Goal: Navigation & Orientation: Understand site structure

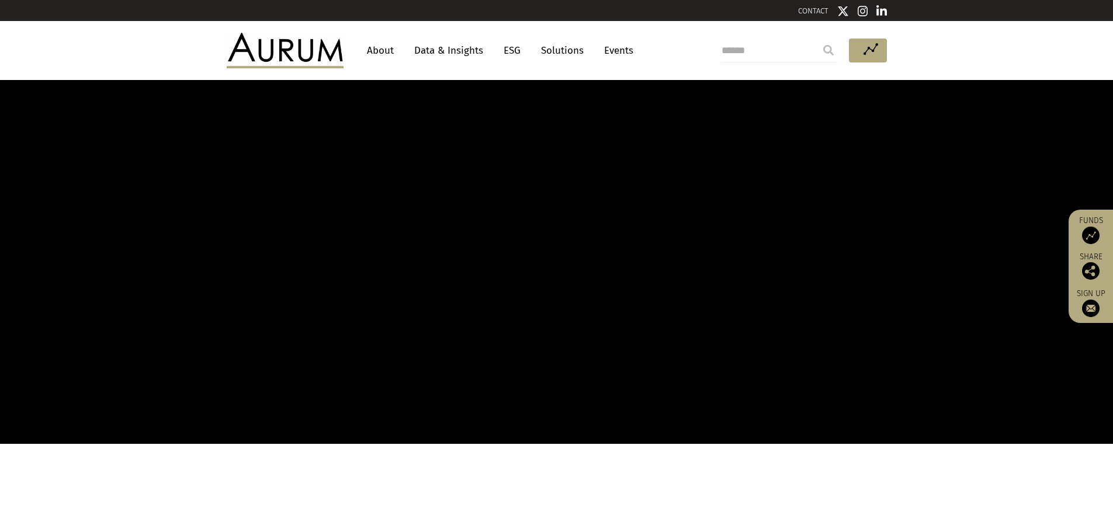
click at [386, 52] on link "About" at bounding box center [380, 51] width 39 height 22
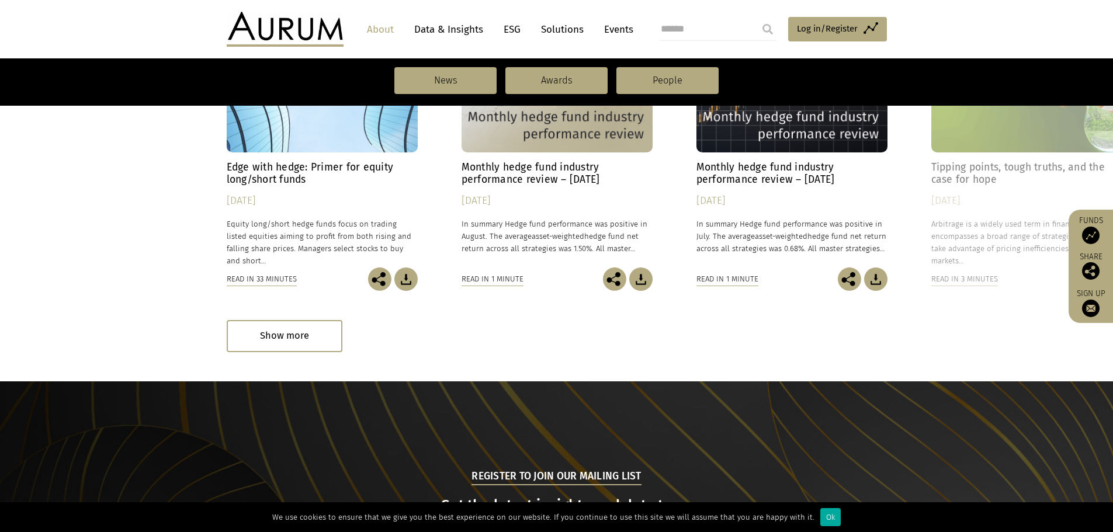
scroll to position [635, 0]
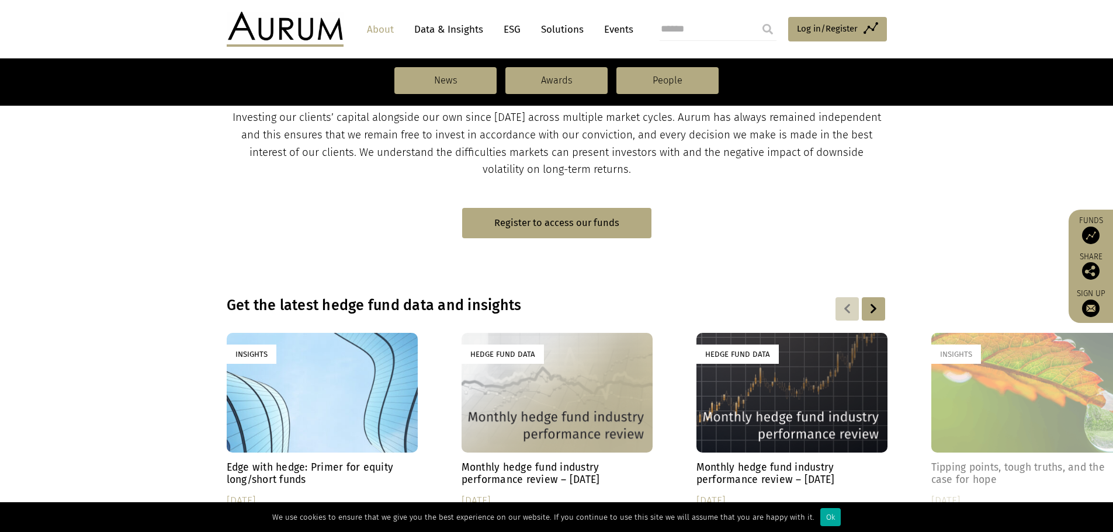
click at [469, 30] on link "Data & Insights" at bounding box center [449, 30] width 81 height 22
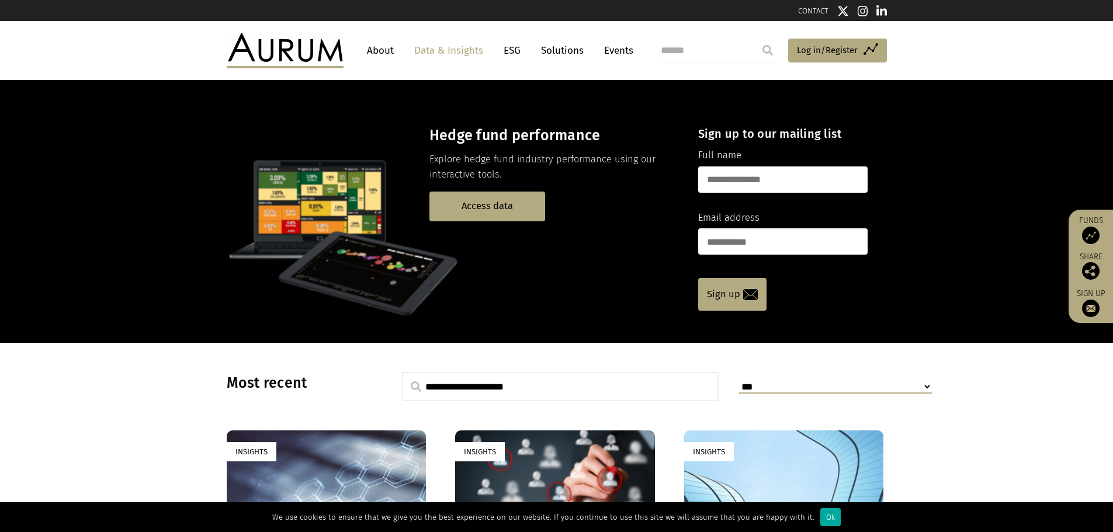
click at [560, 47] on link "Solutions" at bounding box center [562, 51] width 54 height 22
